Goal: Find specific page/section: Find specific page/section

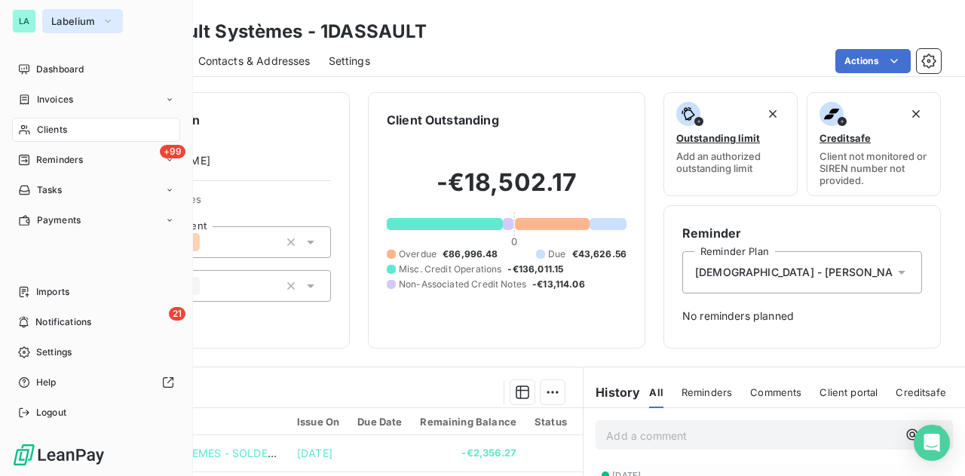
click at [81, 15] on span "Labelium" at bounding box center [73, 21] width 44 height 12
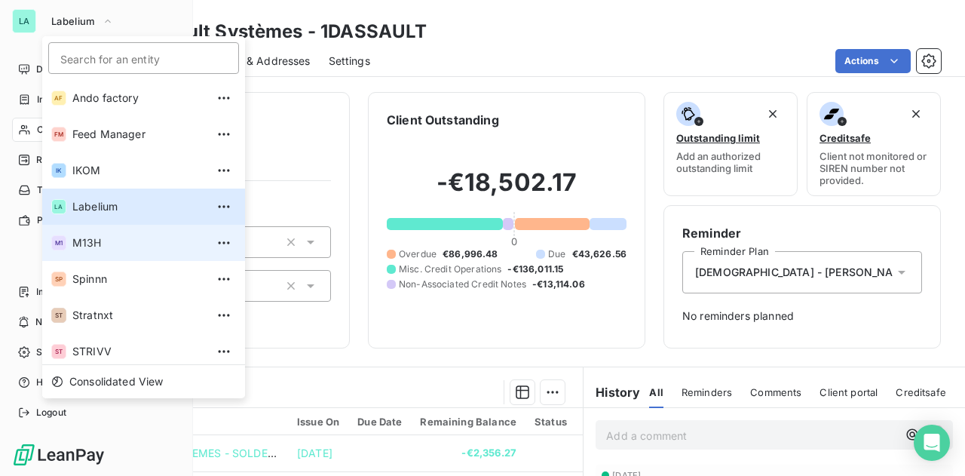
click at [97, 242] on span "M13H" at bounding box center [138, 242] width 133 height 15
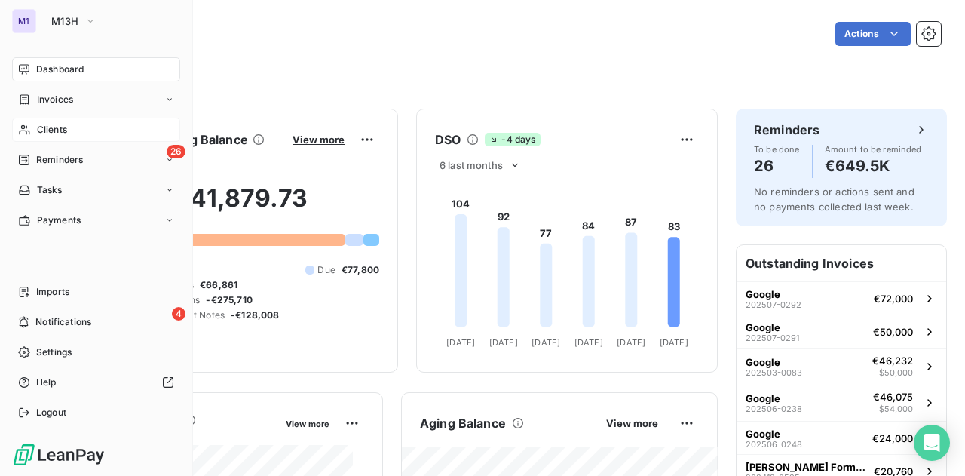
click at [50, 130] on span "Clients" at bounding box center [52, 130] width 30 height 14
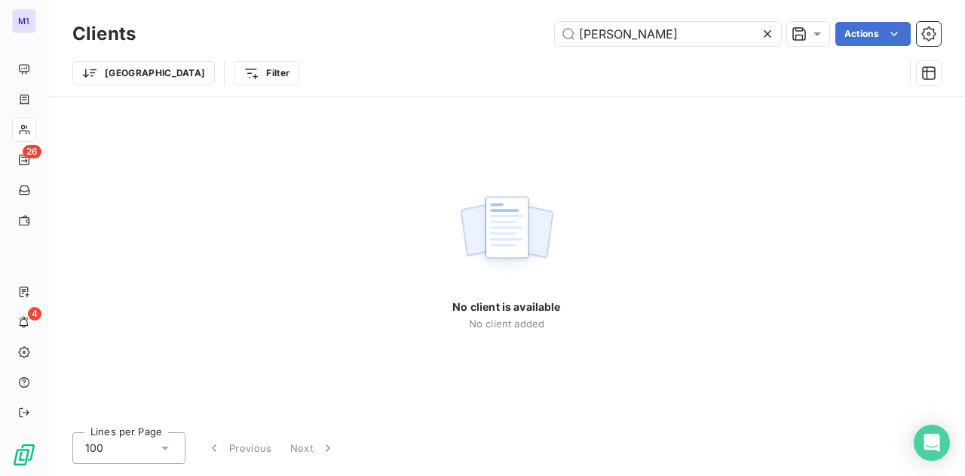
click at [762, 31] on icon at bounding box center [767, 33] width 15 height 15
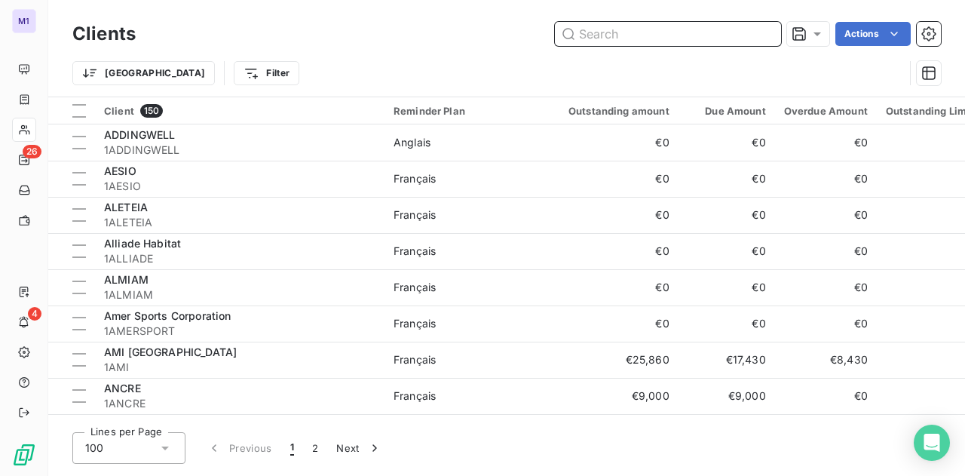
click at [635, 37] on input "text" at bounding box center [668, 34] width 226 height 24
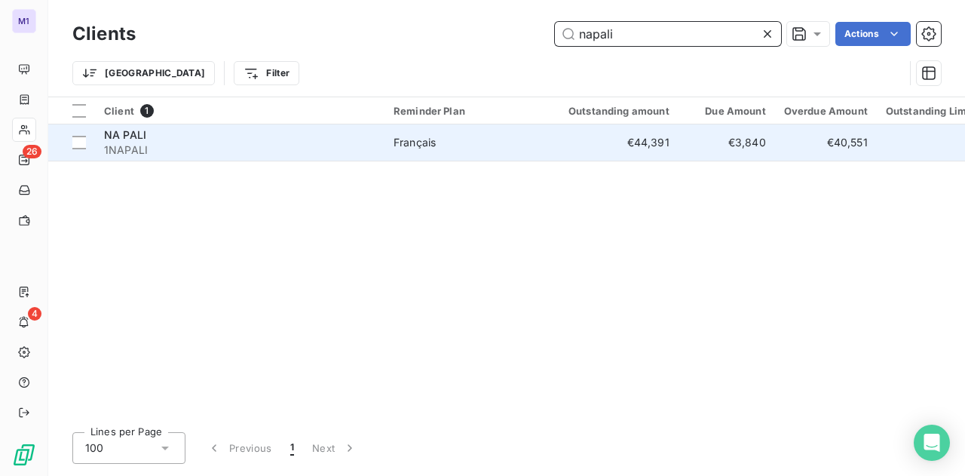
type input "napali"
click at [116, 137] on span "NA PALI" at bounding box center [125, 134] width 42 height 13
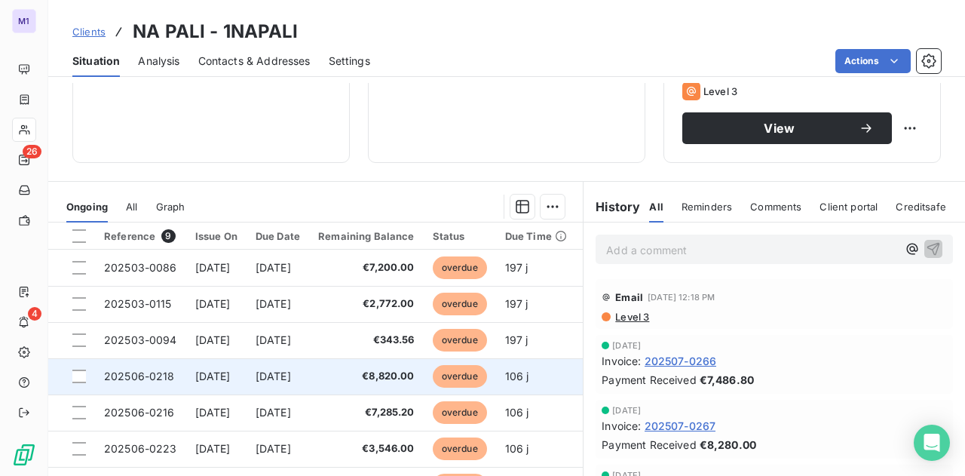
scroll to position [239, 0]
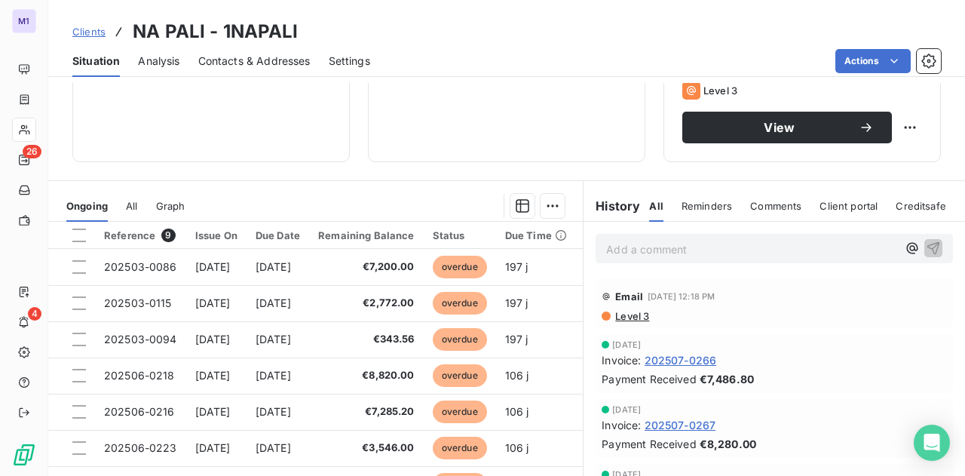
click at [621, 51] on div "Actions" at bounding box center [664, 61] width 553 height 24
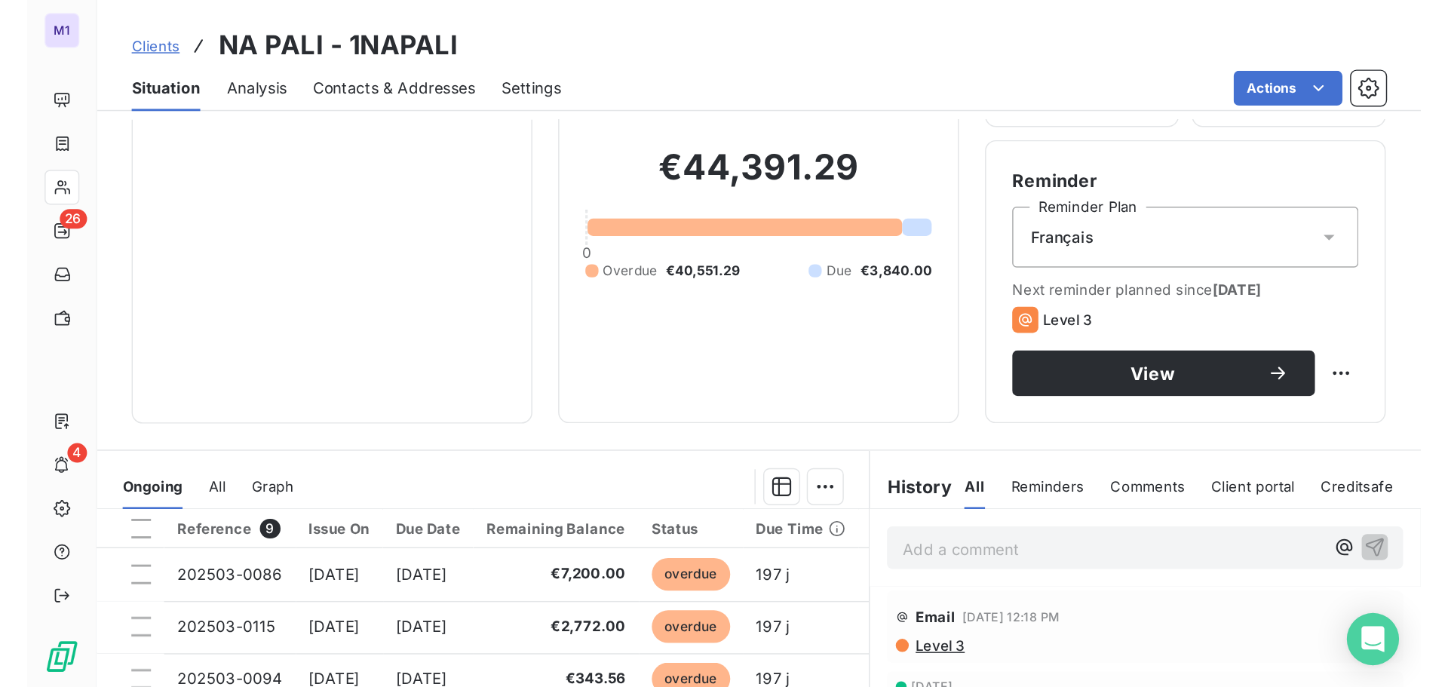
scroll to position [89, 0]
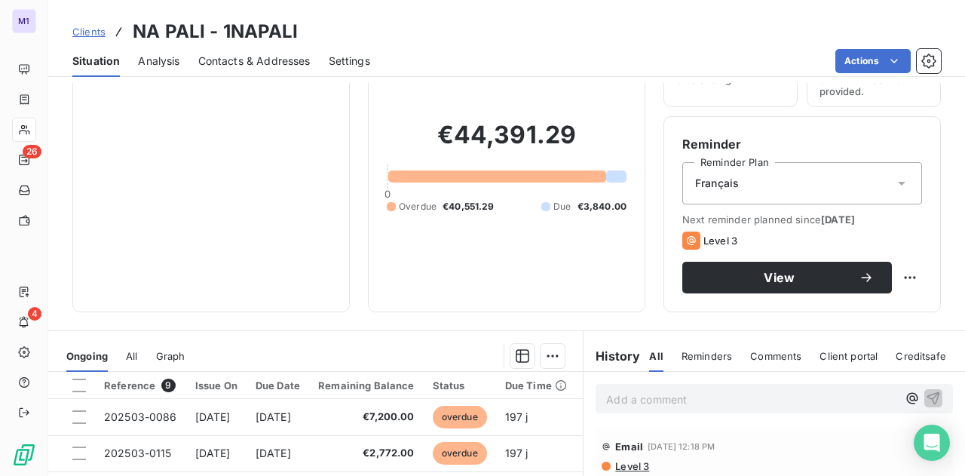
click at [267, 57] on span "Contacts & Addresses" at bounding box center [254, 61] width 112 height 15
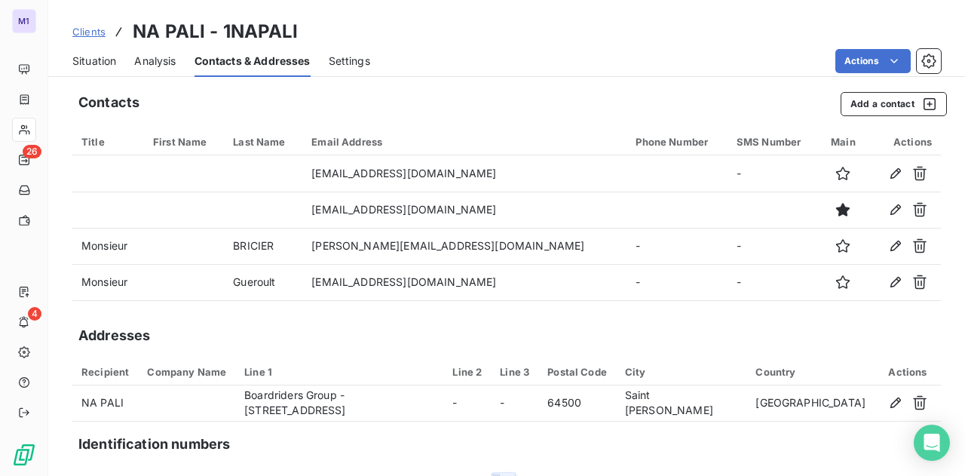
click at [97, 32] on span "Clients" at bounding box center [88, 32] width 33 height 12
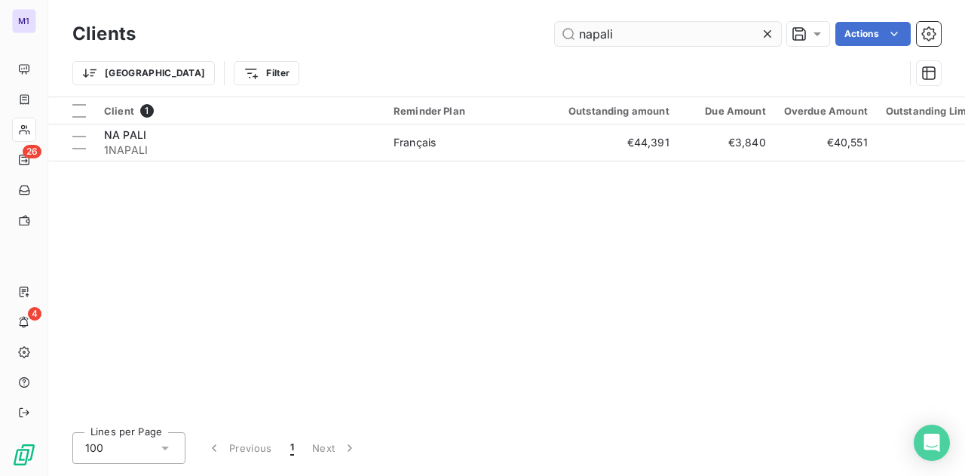
click at [640, 32] on input "napali" at bounding box center [668, 34] width 226 height 24
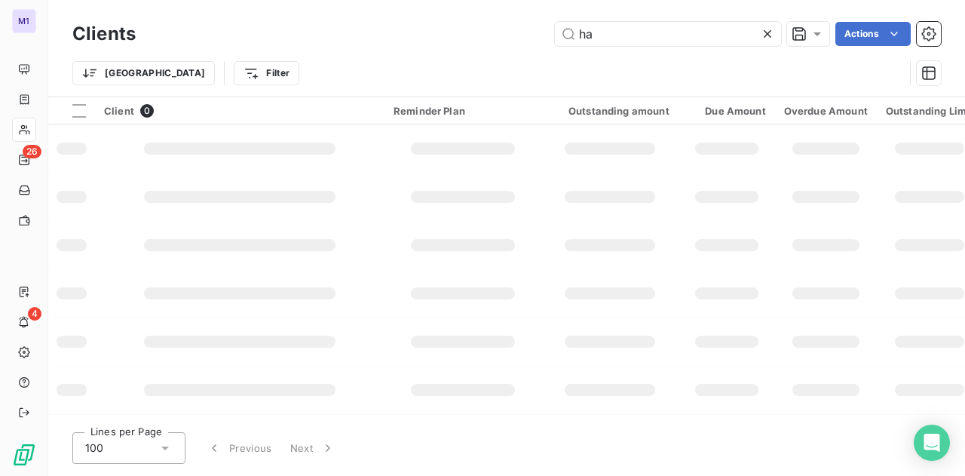
type input "h"
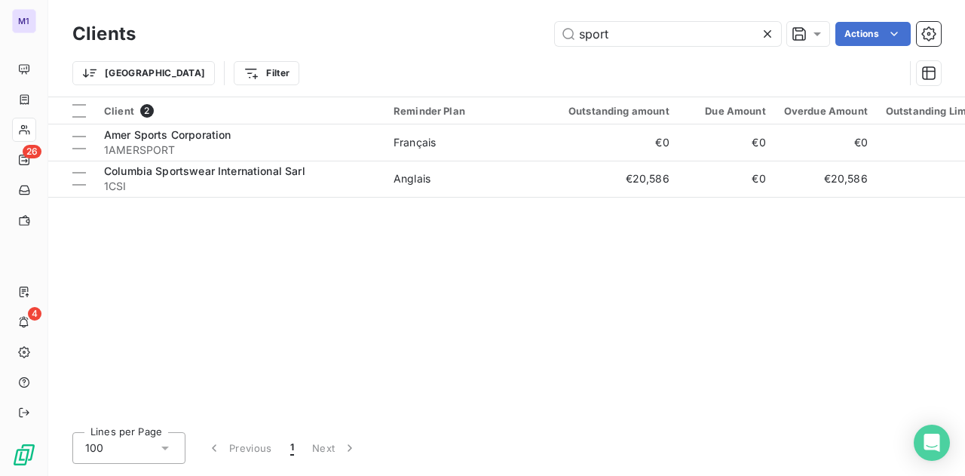
type input "sport"
click at [765, 31] on icon at bounding box center [767, 33] width 15 height 15
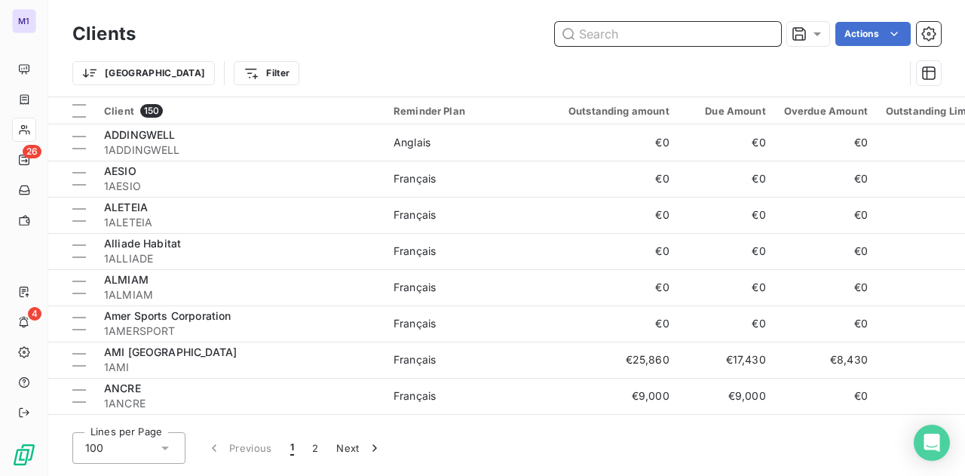
click at [679, 39] on input "text" at bounding box center [668, 34] width 226 height 24
